Goal: Task Accomplishment & Management: Manage account settings

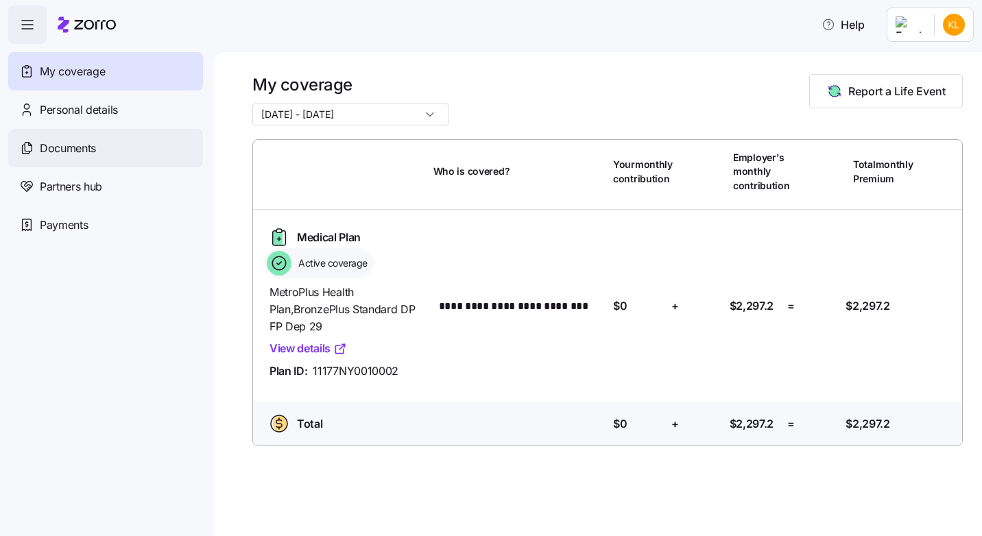
click at [77, 149] on span "Documents" at bounding box center [68, 148] width 56 height 17
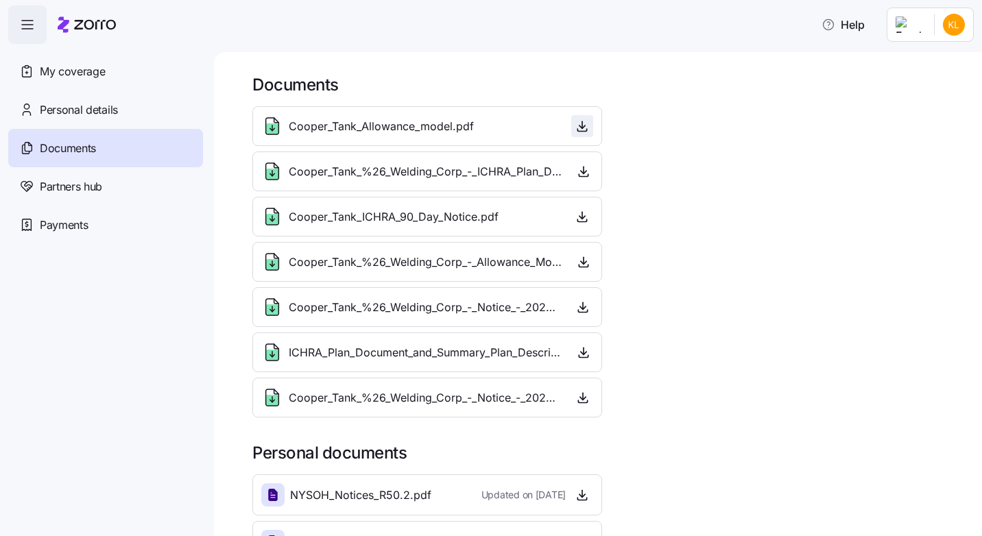
click at [579, 126] on icon "button" at bounding box center [581, 126] width 5 height 3
click at [582, 170] on icon "button" at bounding box center [583, 172] width 14 height 14
click at [583, 262] on icon "button" at bounding box center [583, 262] width 14 height 14
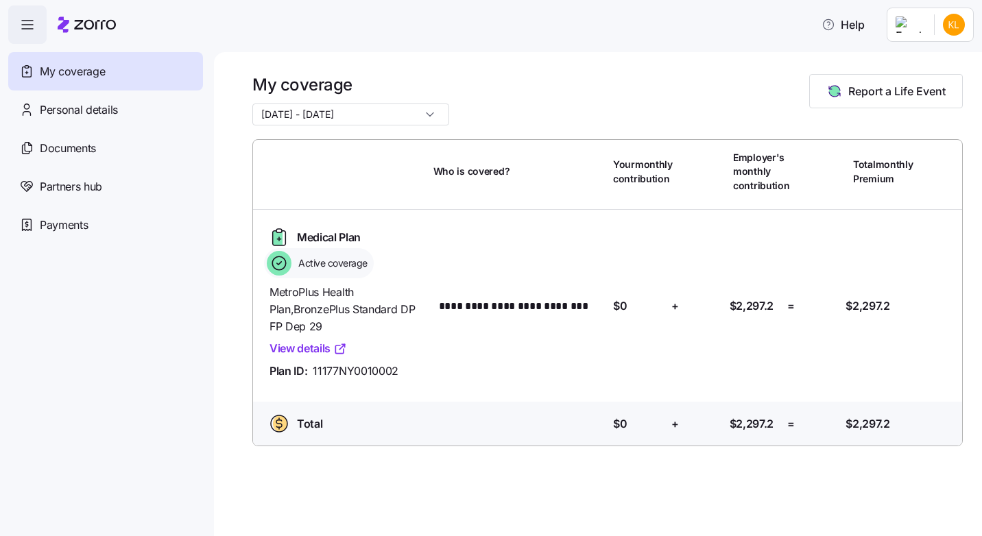
click at [375, 119] on input "[DATE] - [DATE]" at bounding box center [350, 115] width 197 height 22
click at [499, 95] on div "My coverage [DATE] - [DATE] Report a Life Event" at bounding box center [607, 99] width 710 height 51
click at [330, 380] on span "11177NY0010002" at bounding box center [356, 371] width 86 height 17
click at [329, 354] on link "View details" at bounding box center [307, 348] width 77 height 17
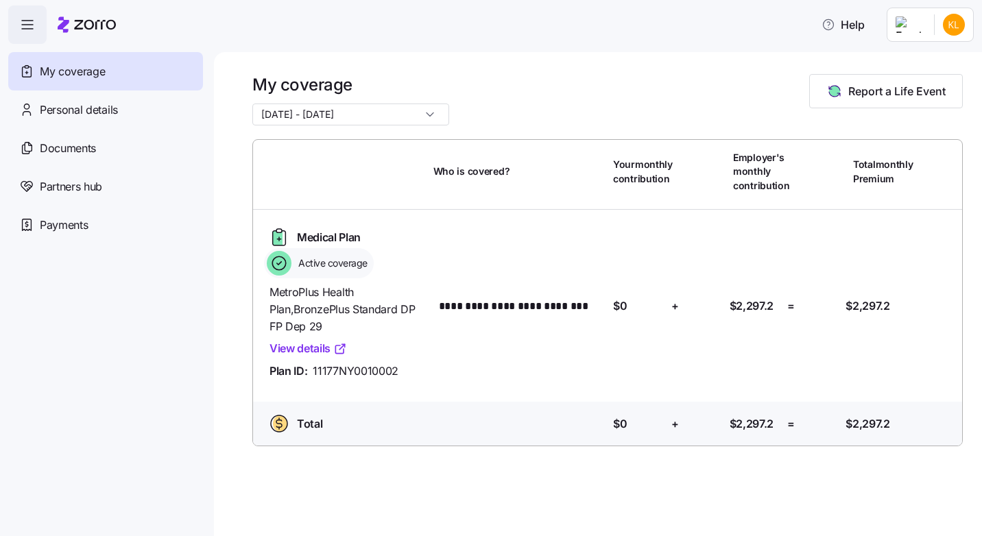
click at [122, 65] on div "My coverage" at bounding box center [105, 71] width 195 height 38
click at [82, 121] on div "Personal details" at bounding box center [105, 109] width 195 height 38
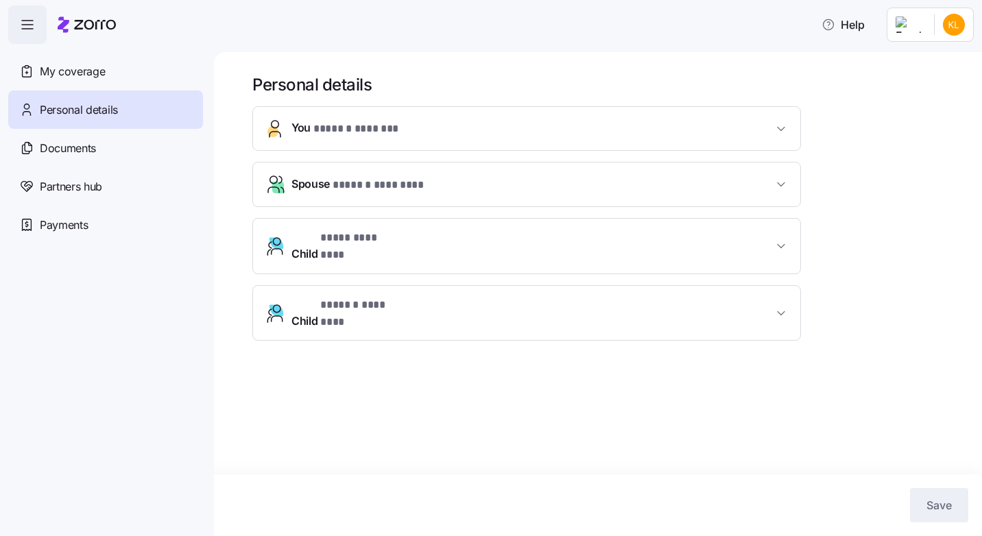
click at [23, 17] on icon "button" at bounding box center [27, 24] width 16 height 16
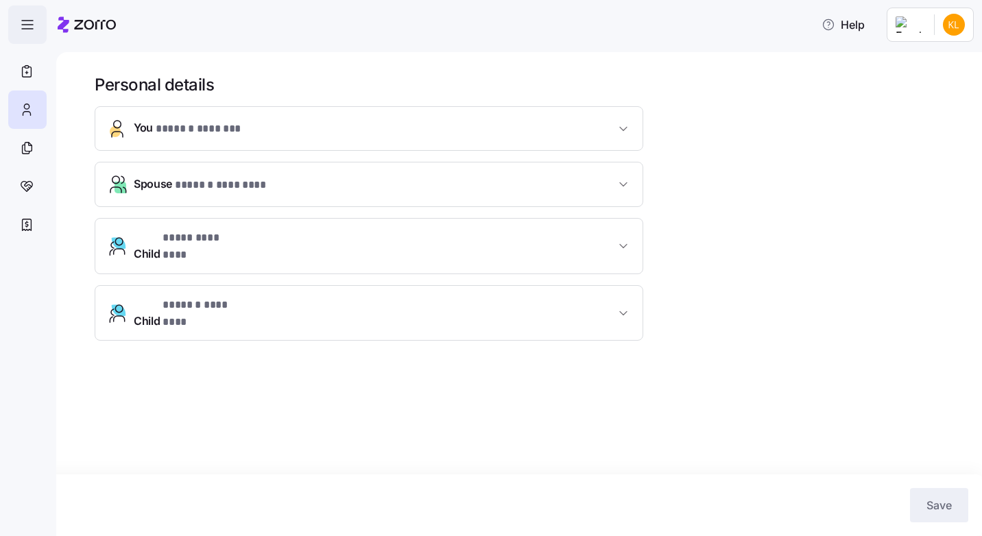
click at [25, 26] on icon "button" at bounding box center [27, 24] width 16 height 16
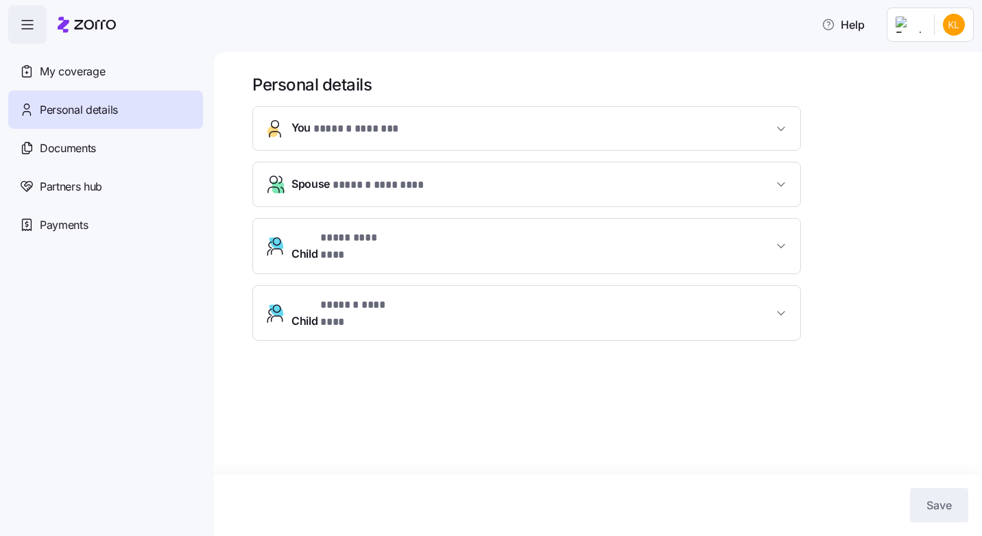
click at [373, 138] on button "You * ****** ******* *" at bounding box center [526, 128] width 547 height 43
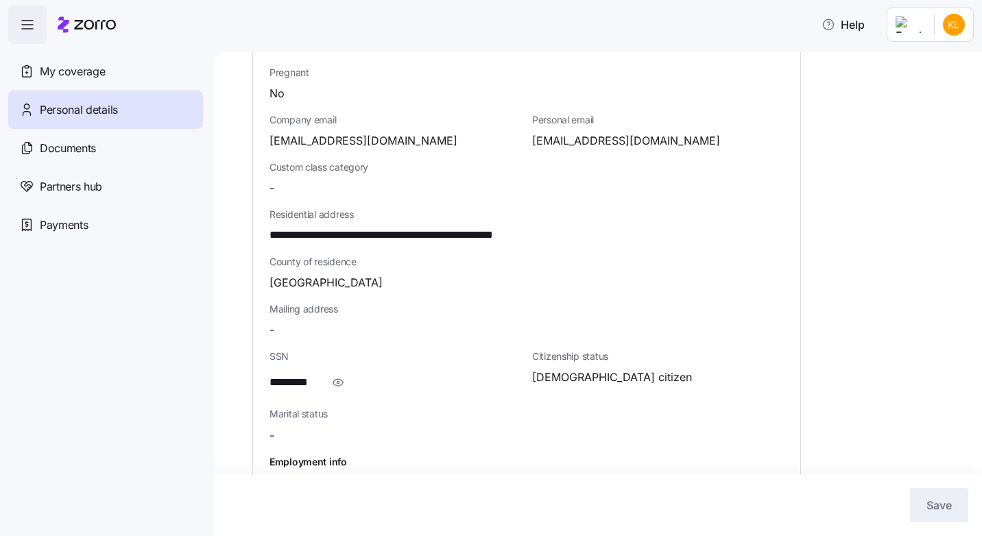
scroll to position [411, 0]
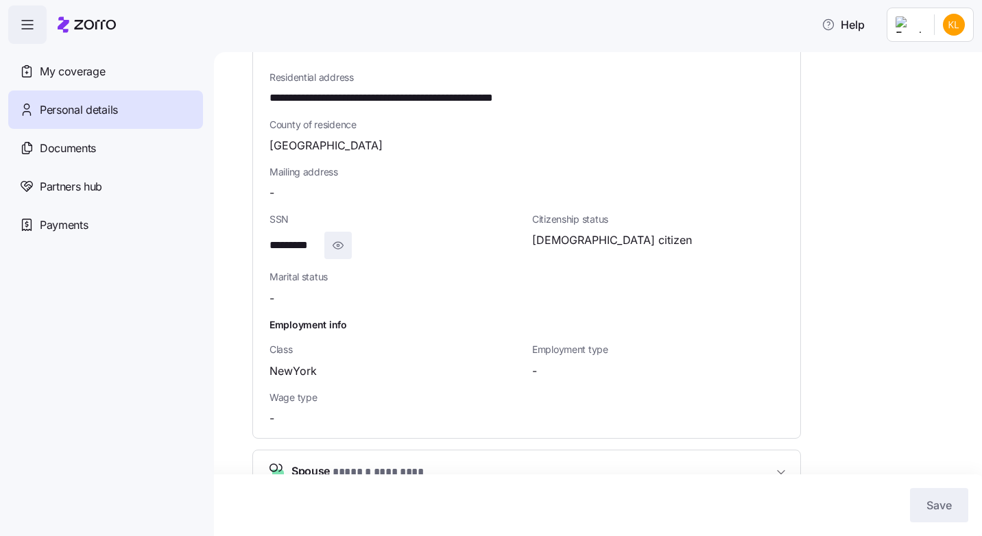
click at [342, 245] on icon "button" at bounding box center [338, 245] width 10 height 7
click at [357, 241] on icon "button" at bounding box center [357, 245] width 14 height 16
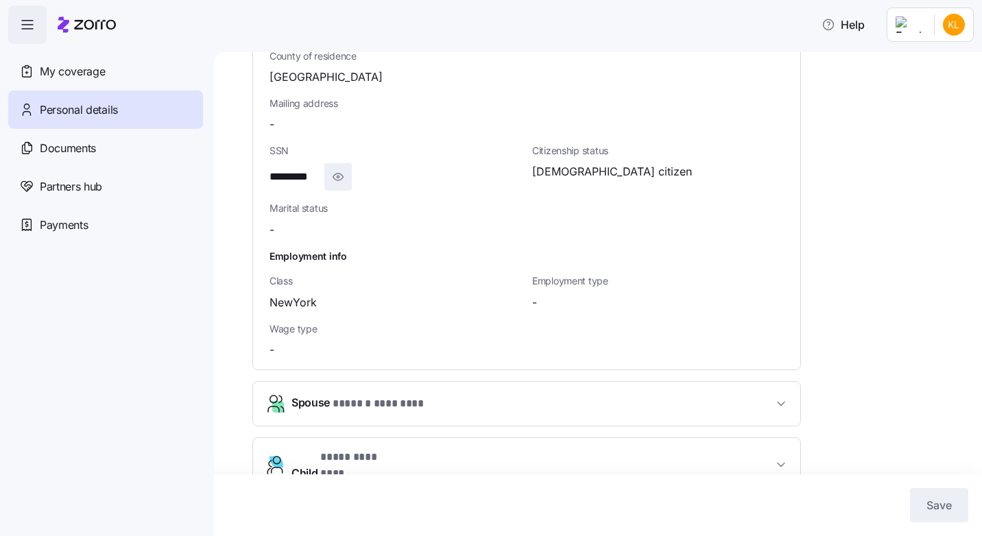
scroll to position [548, 0]
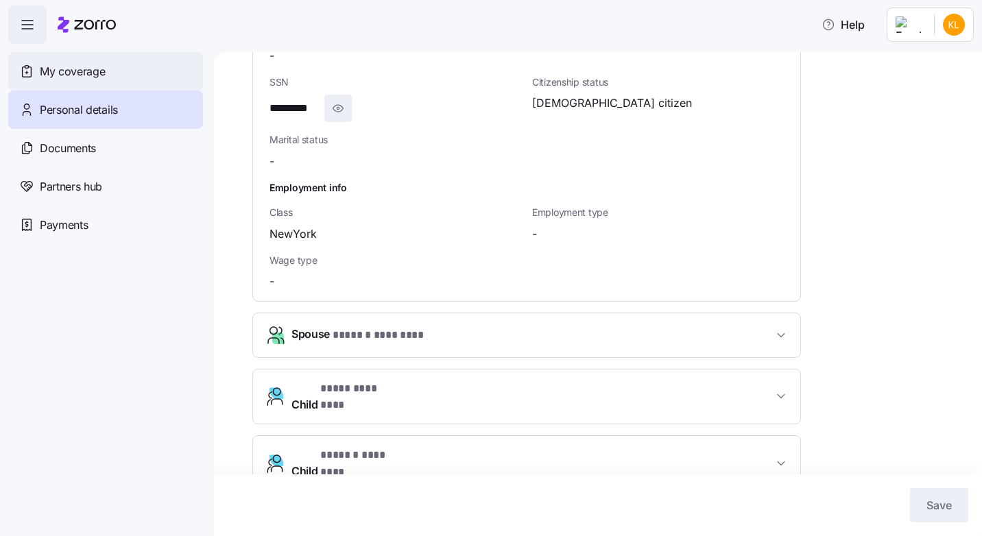
click at [104, 69] on span "My coverage" at bounding box center [72, 71] width 65 height 17
